Goal: Task Accomplishment & Management: Complete application form

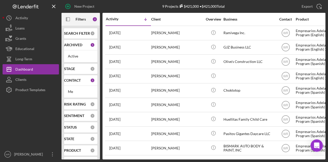
click at [27, 129] on div at bounding box center [31, 122] width 56 height 54
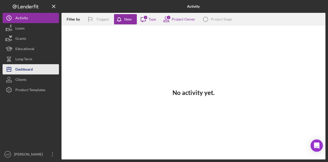
click at [34, 67] on button "Icon/Dashboard Dashboard" at bounding box center [31, 69] width 56 height 10
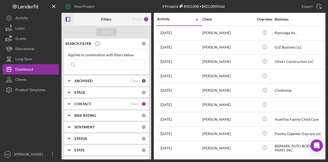
click at [65, 18] on icon "button" at bounding box center [68, 20] width 12 height 12
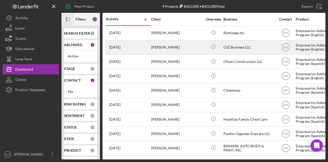
click at [161, 46] on div "[PERSON_NAME]" at bounding box center [176, 48] width 51 height 14
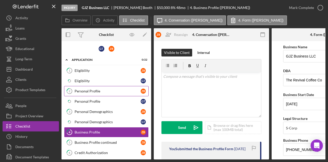
scroll to position [31, 0]
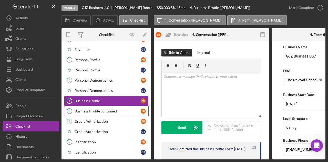
click at [101, 109] on div "Business Profile continued" at bounding box center [108, 111] width 66 height 4
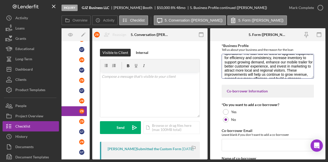
scroll to position [70, 0]
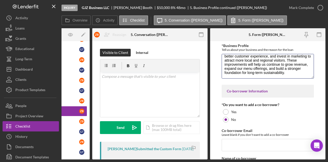
drag, startPoint x: 225, startPoint y: 60, endPoint x: 309, endPoint y: 88, distance: 88.7
click at [309, 88] on div "*Business Profile Tell us about your business and the reason for the loan Co-bo…" at bounding box center [268, 114] width 92 height 140
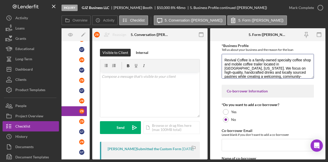
scroll to position [0, 0]
